Goal: Find specific page/section: Find specific page/section

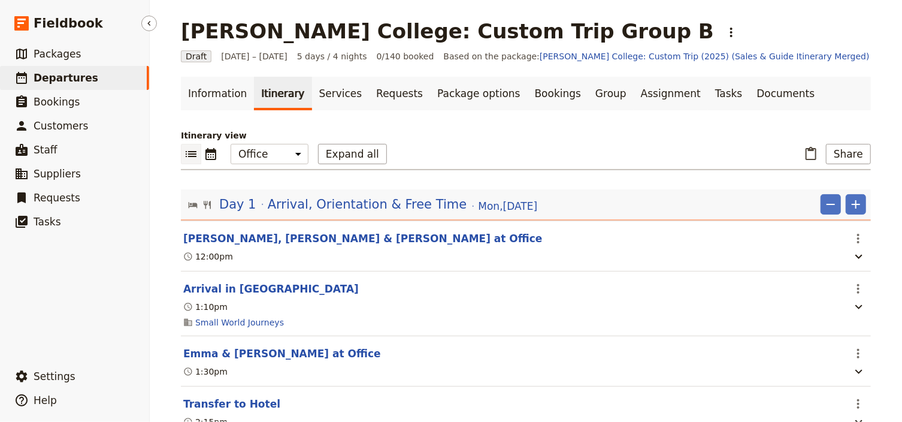
click at [51, 81] on span "Departures" at bounding box center [66, 78] width 65 height 12
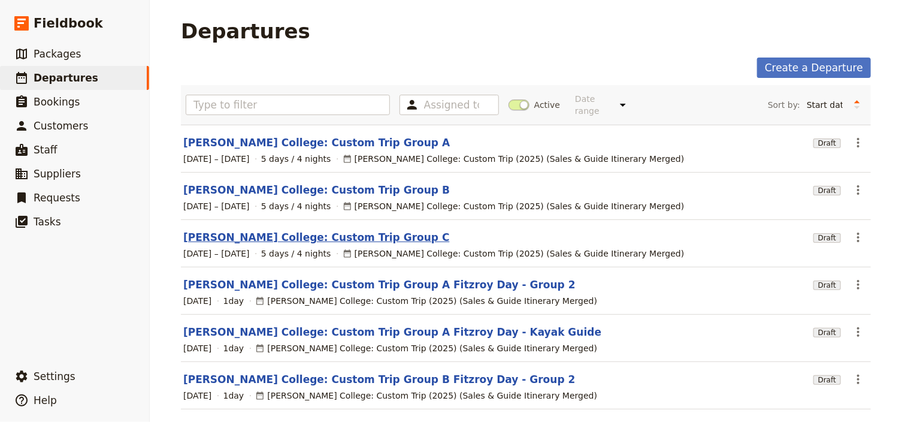
click at [310, 230] on link "[PERSON_NAME] College: Custom Trip Group C" at bounding box center [316, 237] width 266 height 14
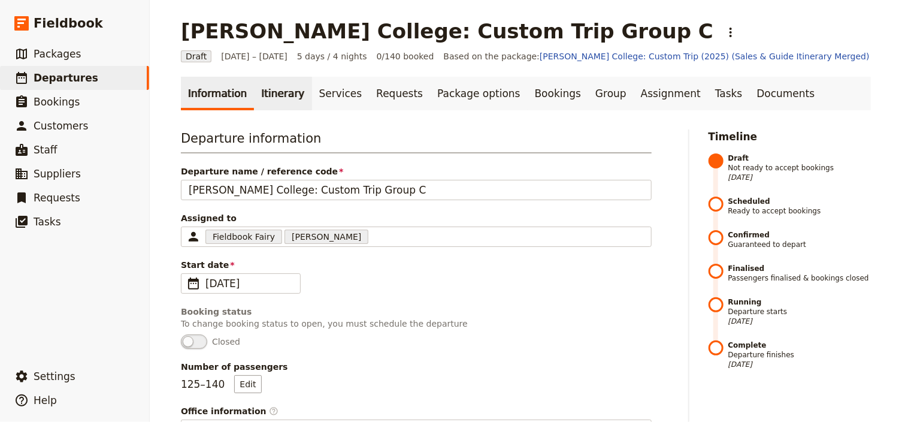
click at [278, 98] on link "Itinerary" at bounding box center [282, 94] width 57 height 34
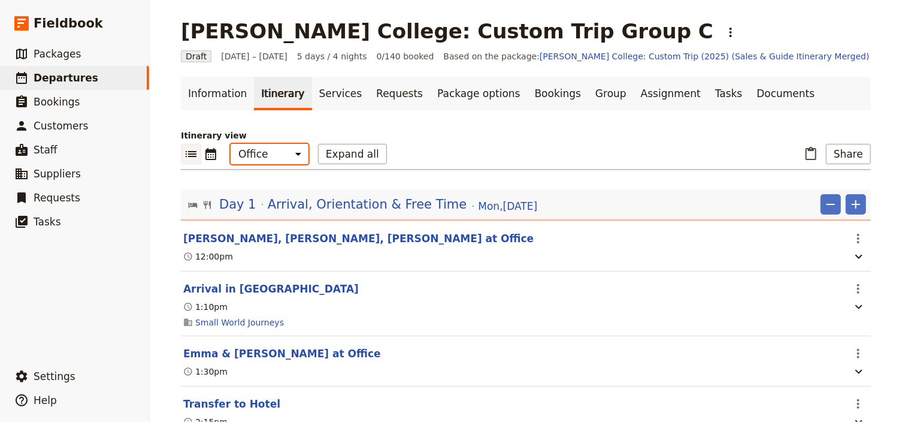
click at [278, 161] on select "Office Guide Passenger Sales" at bounding box center [270, 154] width 78 height 20
select select "STAFF"
click at [231, 144] on select "Office Guide Passenger Sales" at bounding box center [270, 154] width 78 height 20
click at [330, 155] on button "Expand all" at bounding box center [352, 154] width 69 height 20
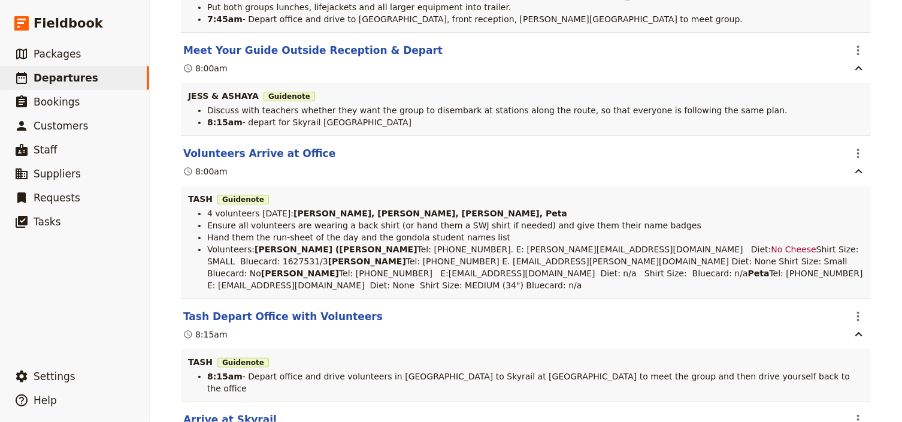
scroll to position [2347, 0]
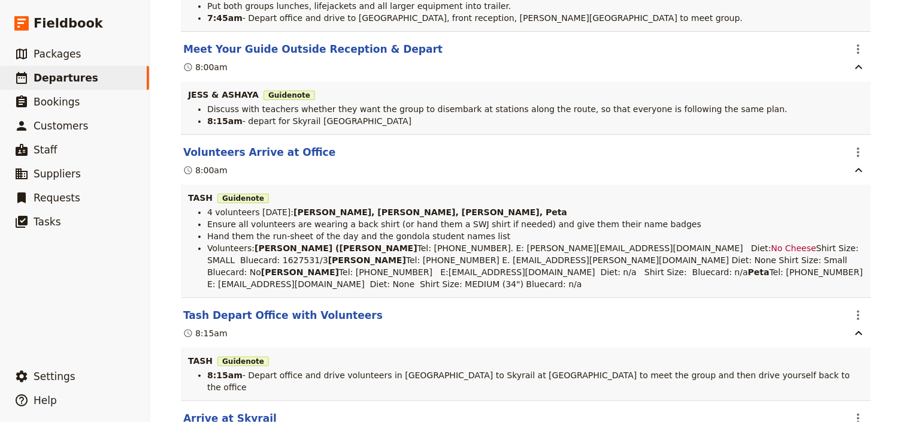
click at [829, 281] on span "Tel: [PHONE_NUMBER] E: [EMAIL_ADDRESS][DOMAIN_NAME] Diet: None Shirt Size: MEDI…" at bounding box center [536, 278] width 658 height 22
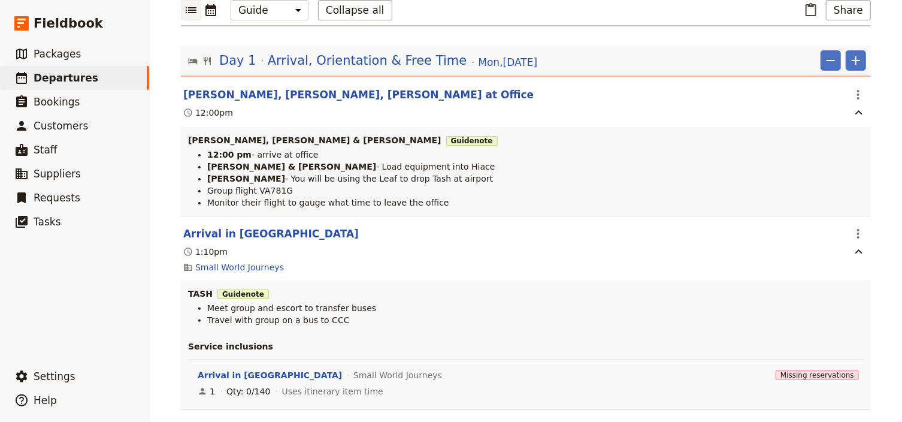
scroll to position [0, 0]
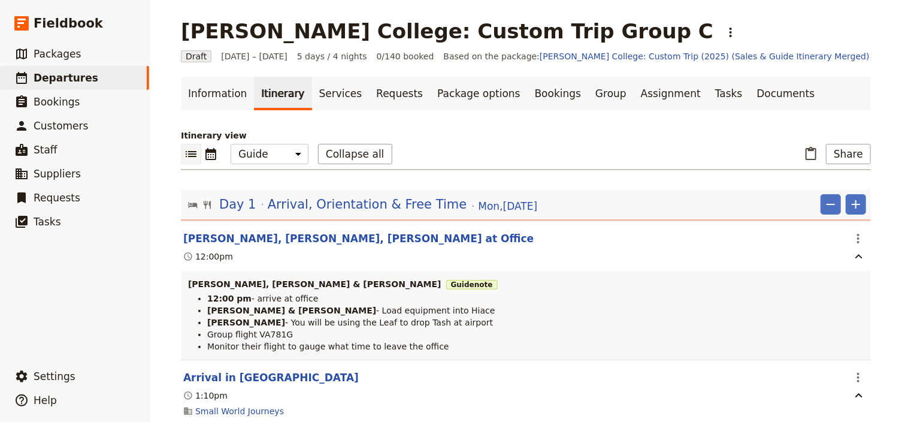
click at [884, 170] on div "[PERSON_NAME] College: Custom Trip Group C ​ Draft [DATE] – [DATE] 5 days / 4 n…" at bounding box center [526, 211] width 752 height 422
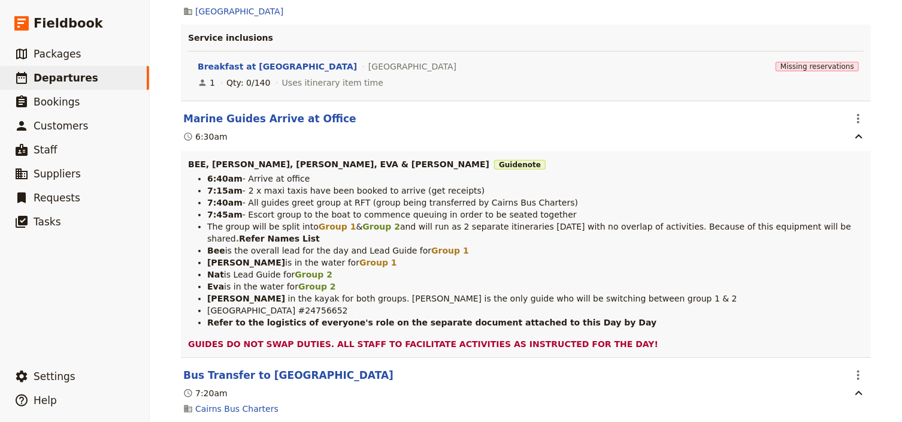
scroll to position [6971, 0]
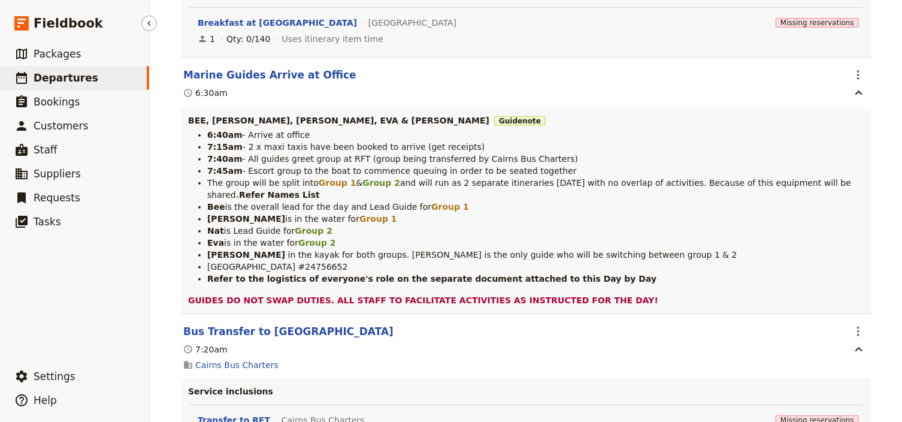
click at [75, 79] on span "Departures" at bounding box center [66, 78] width 65 height 12
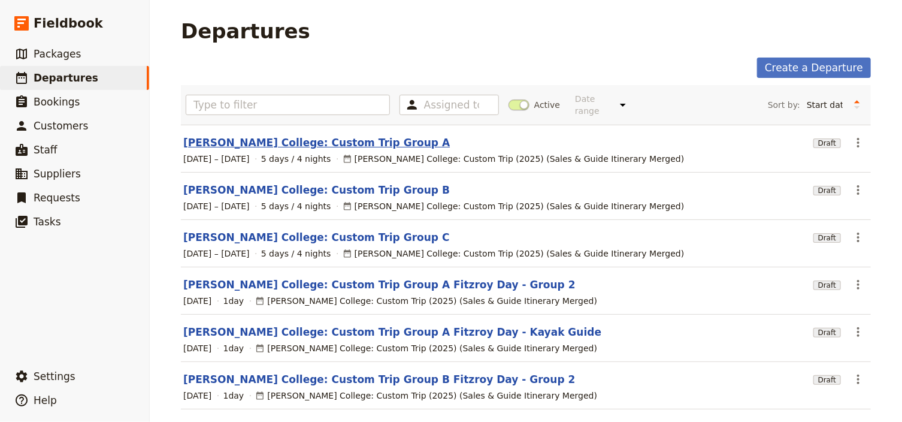
click at [301, 135] on link "[PERSON_NAME] College: Custom Trip Group A" at bounding box center [316, 142] width 266 height 14
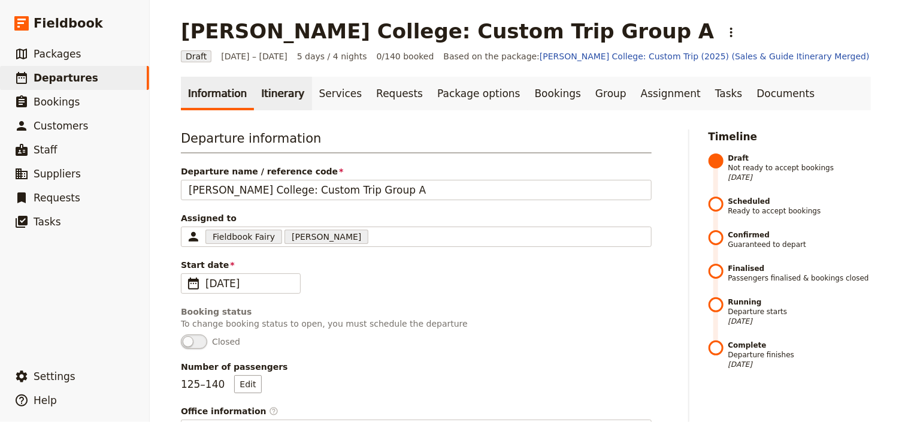
click at [277, 96] on link "Itinerary" at bounding box center [282, 94] width 57 height 34
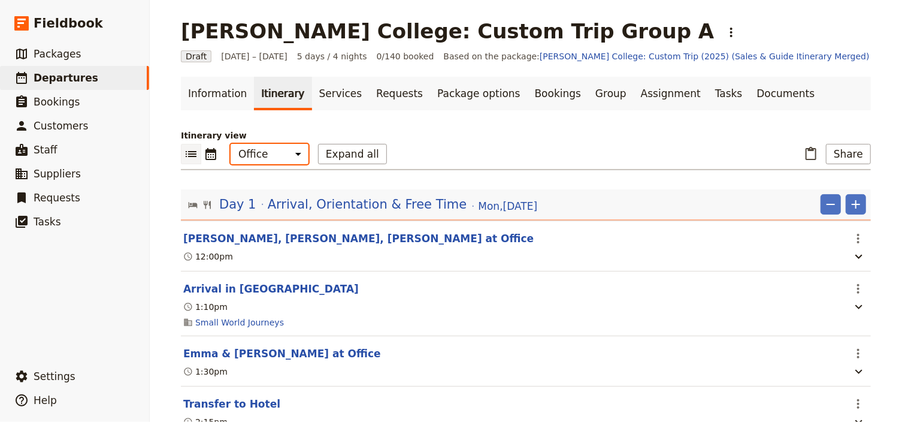
click at [271, 153] on select "Office Guide Passenger Sales" at bounding box center [270, 154] width 78 height 20
select select "PASSENGER"
click at [231, 144] on select "Office Guide Passenger Sales" at bounding box center [270, 154] width 78 height 20
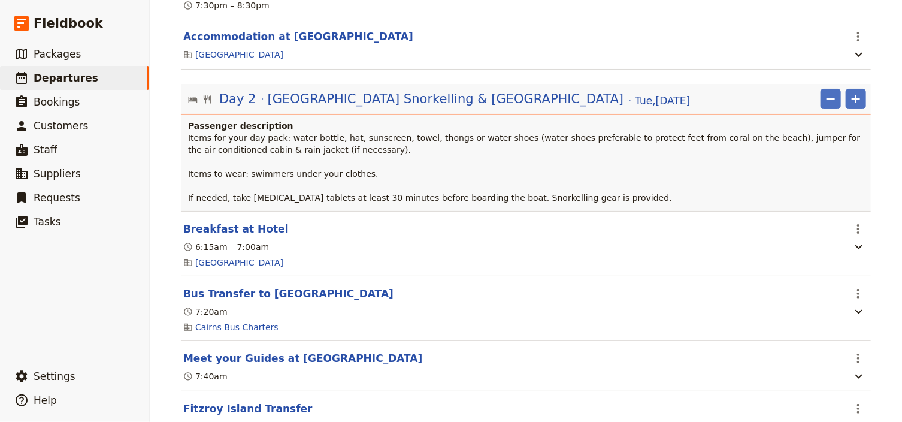
scroll to position [719, 0]
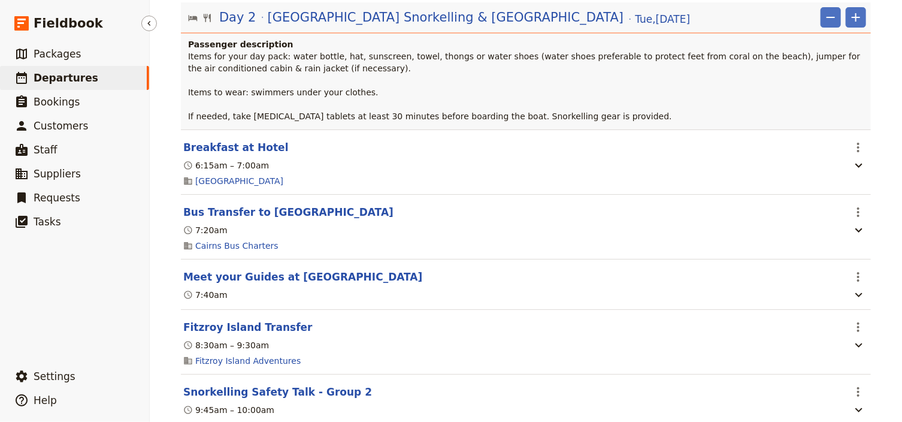
click at [83, 78] on span "Departures" at bounding box center [66, 78] width 65 height 12
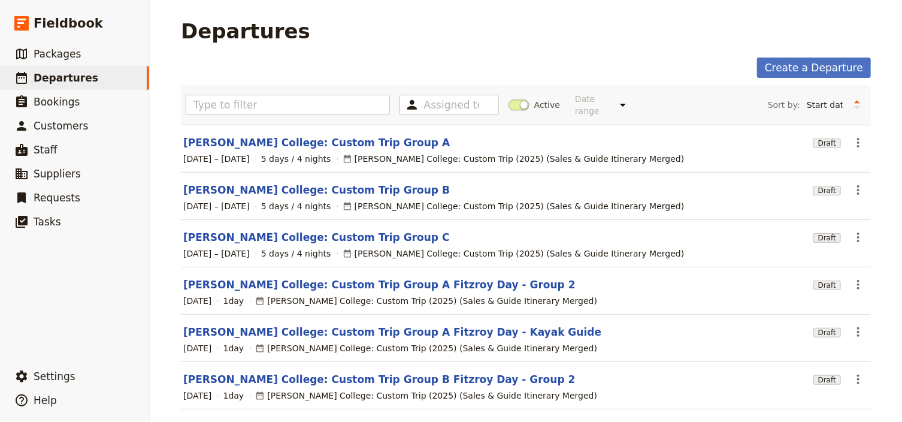
scroll to position [48, 0]
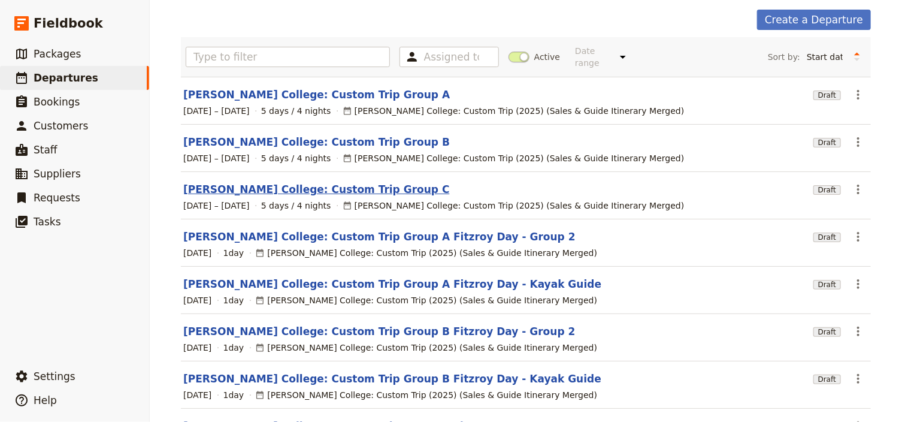
click at [343, 182] on link "[PERSON_NAME] College: Custom Trip Group C" at bounding box center [316, 189] width 266 height 14
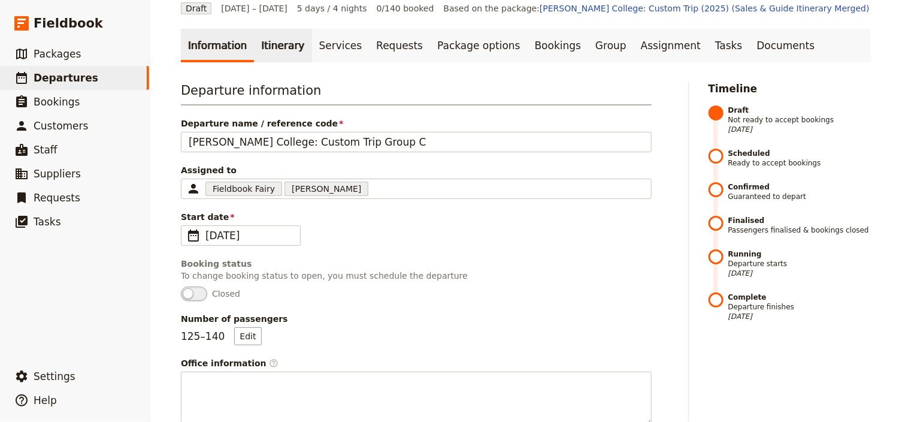
click at [272, 46] on link "Itinerary" at bounding box center [282, 46] width 57 height 34
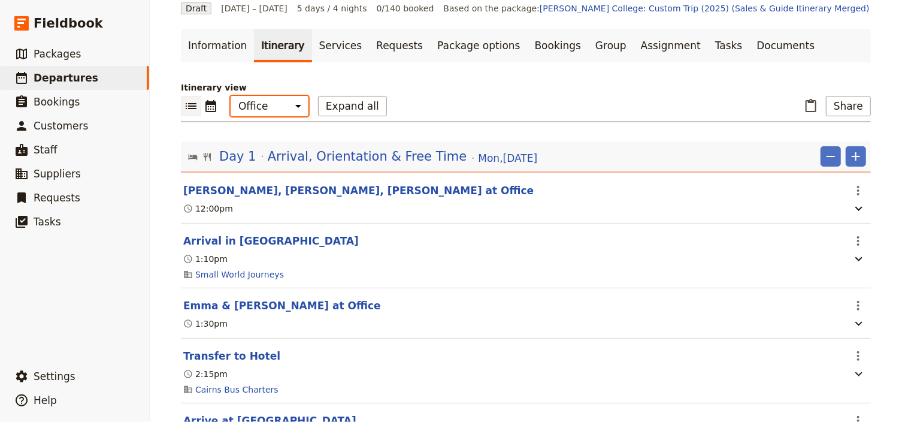
click at [265, 114] on select "Office Guide Passenger Sales" at bounding box center [270, 106] width 78 height 20
select select "PASSENGER"
click at [231, 96] on select "Office Guide Passenger Sales" at bounding box center [270, 106] width 78 height 20
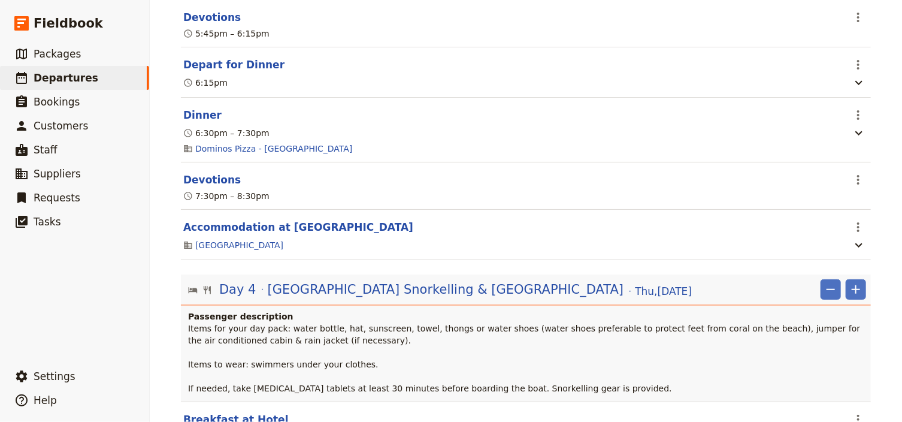
scroll to position [2491, 0]
